Goal: Task Accomplishment & Management: Manage account settings

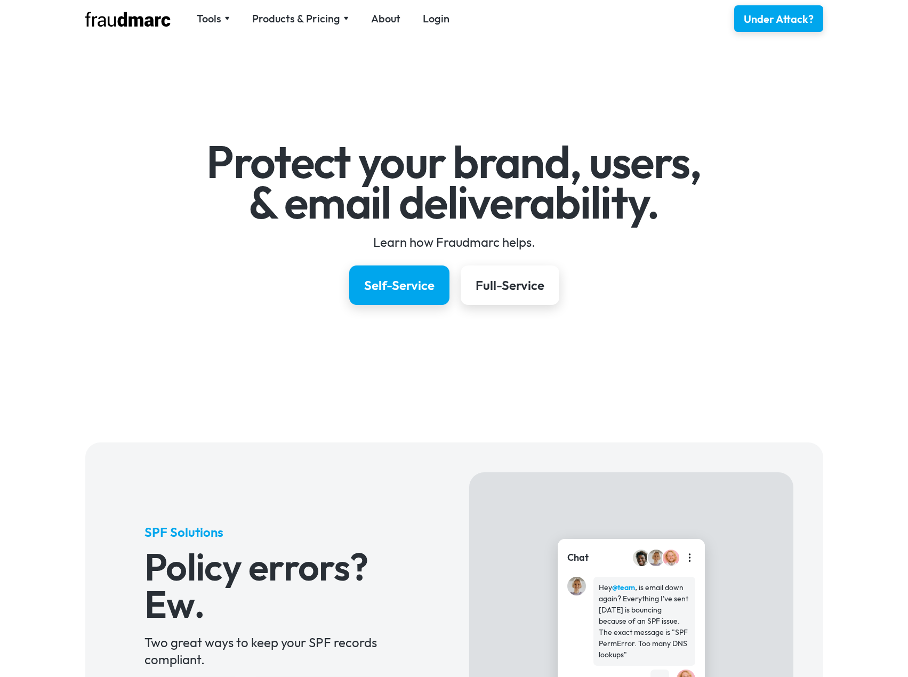
click at [434, 28] on div "Tools SPF Record Check Inspect any domain's SPF record and learn how to fix it …" at bounding box center [454, 18] width 768 height 37
click at [434, 22] on link "Login" at bounding box center [436, 18] width 27 height 15
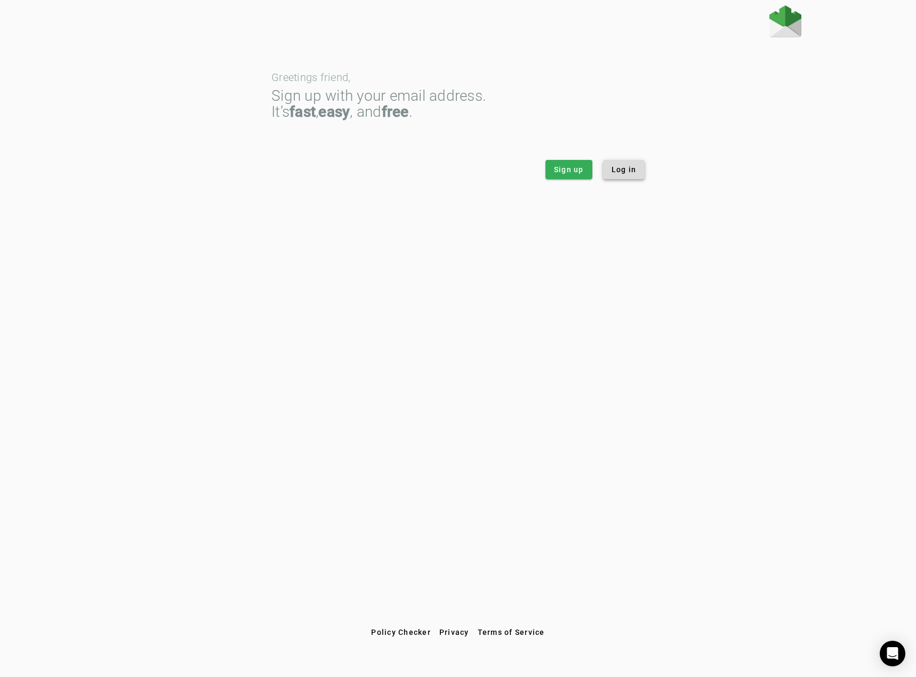
click at [618, 170] on span "Log in" at bounding box center [624, 169] width 25 height 11
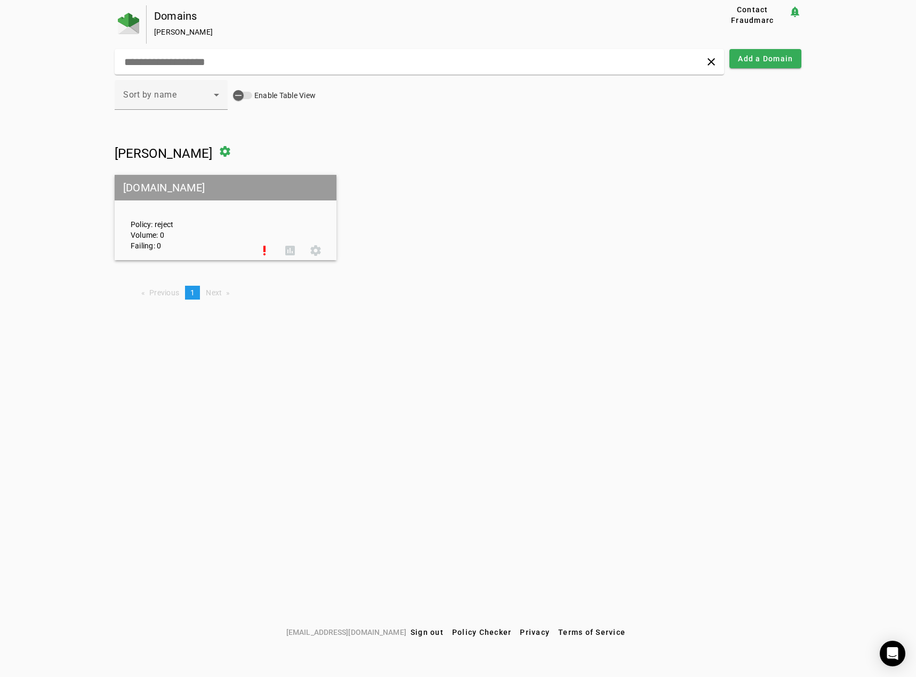
click at [186, 189] on mat-grid-tile-header "[DOMAIN_NAME]" at bounding box center [226, 188] width 222 height 26
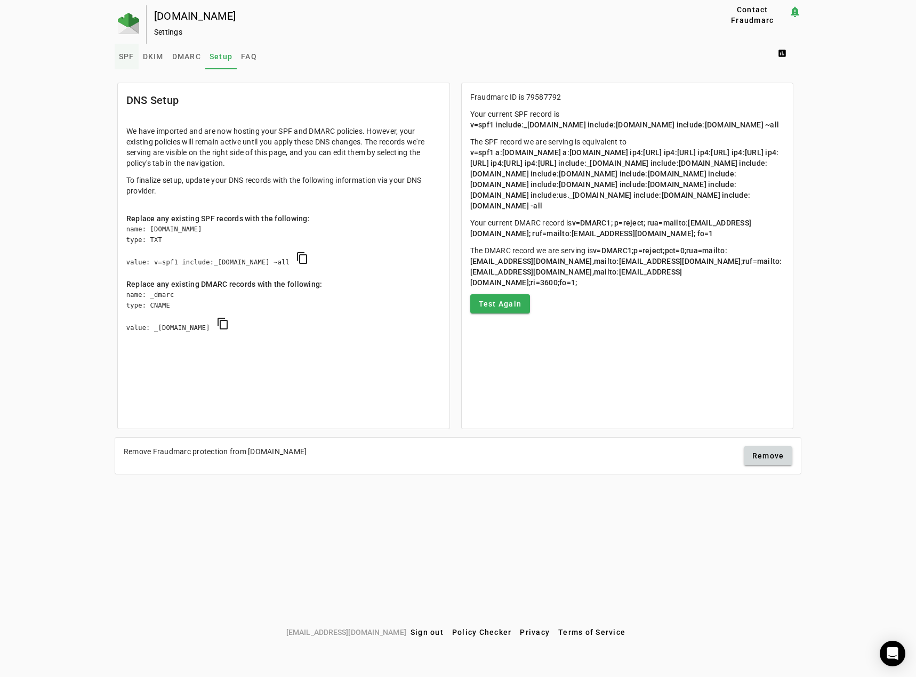
click at [131, 54] on span "SPF" at bounding box center [126, 56] width 15 height 7
